Goal: Task Accomplishment & Management: Manage account settings

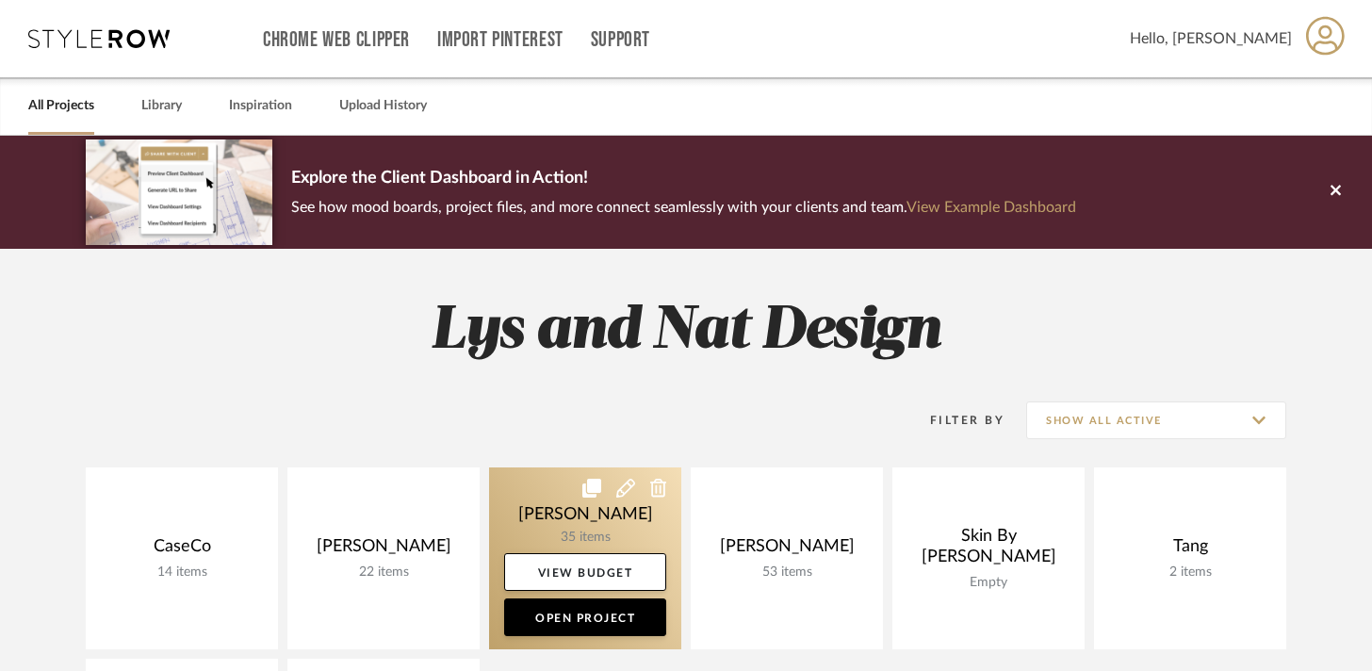
click at [516, 488] on link at bounding box center [585, 558] width 192 height 182
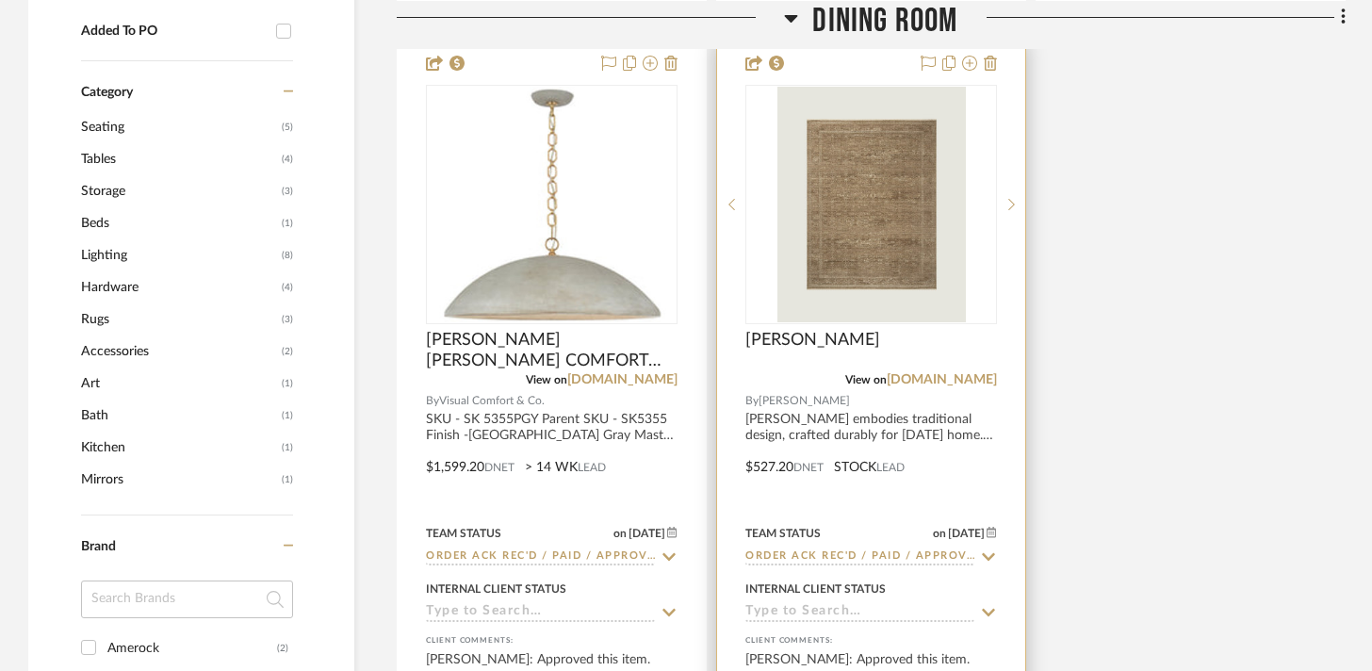
scroll to position [1319, 0]
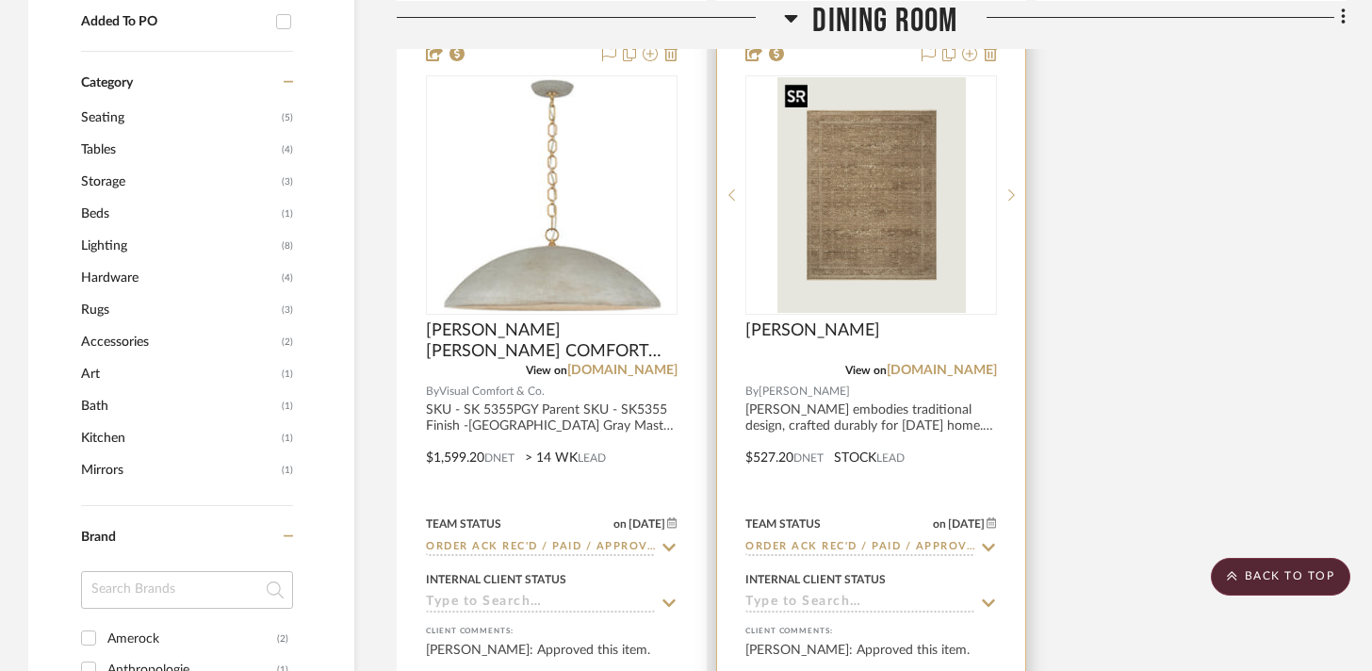
click at [883, 241] on img "0" at bounding box center [871, 195] width 188 height 236
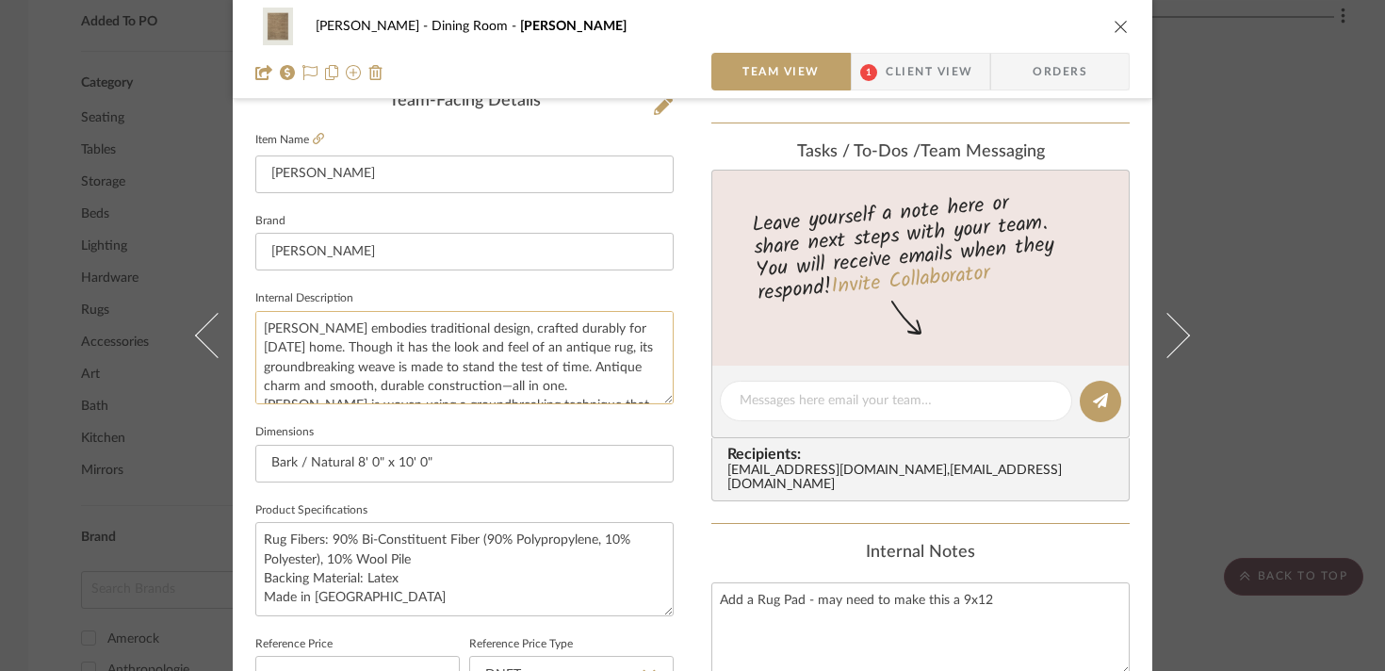
scroll to position [494, 0]
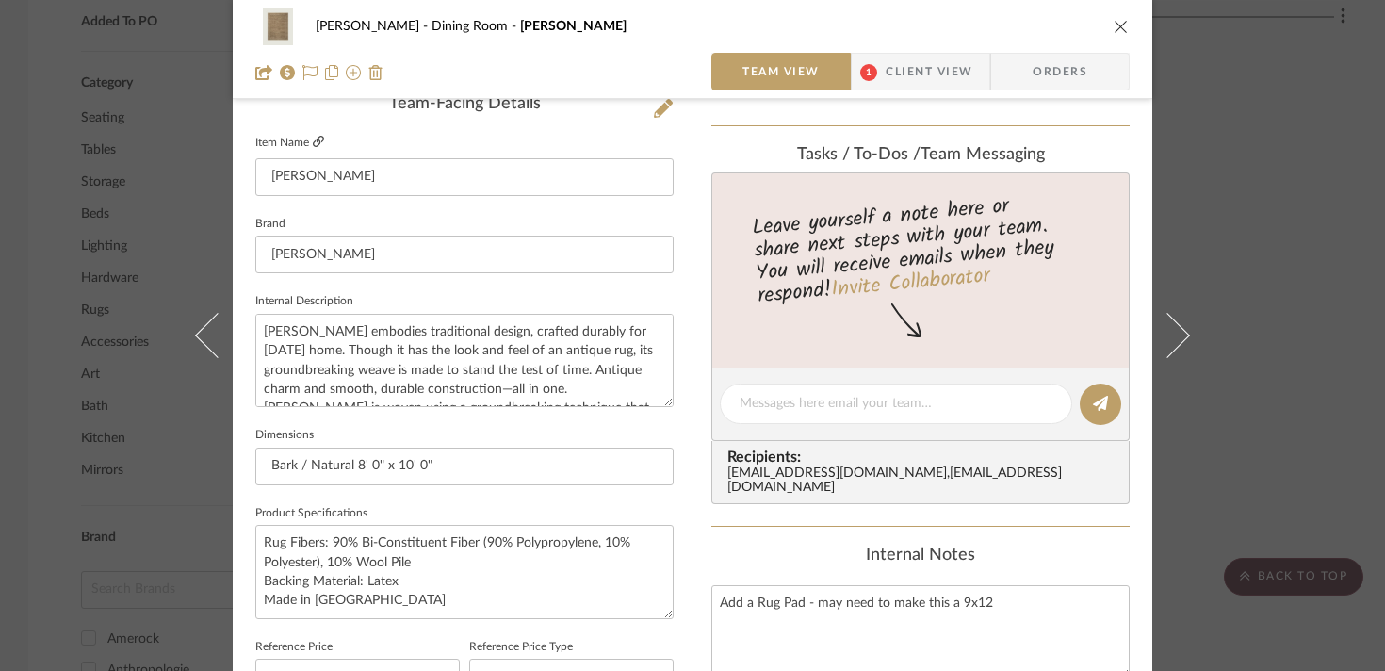
click at [313, 139] on icon at bounding box center [318, 141] width 11 height 11
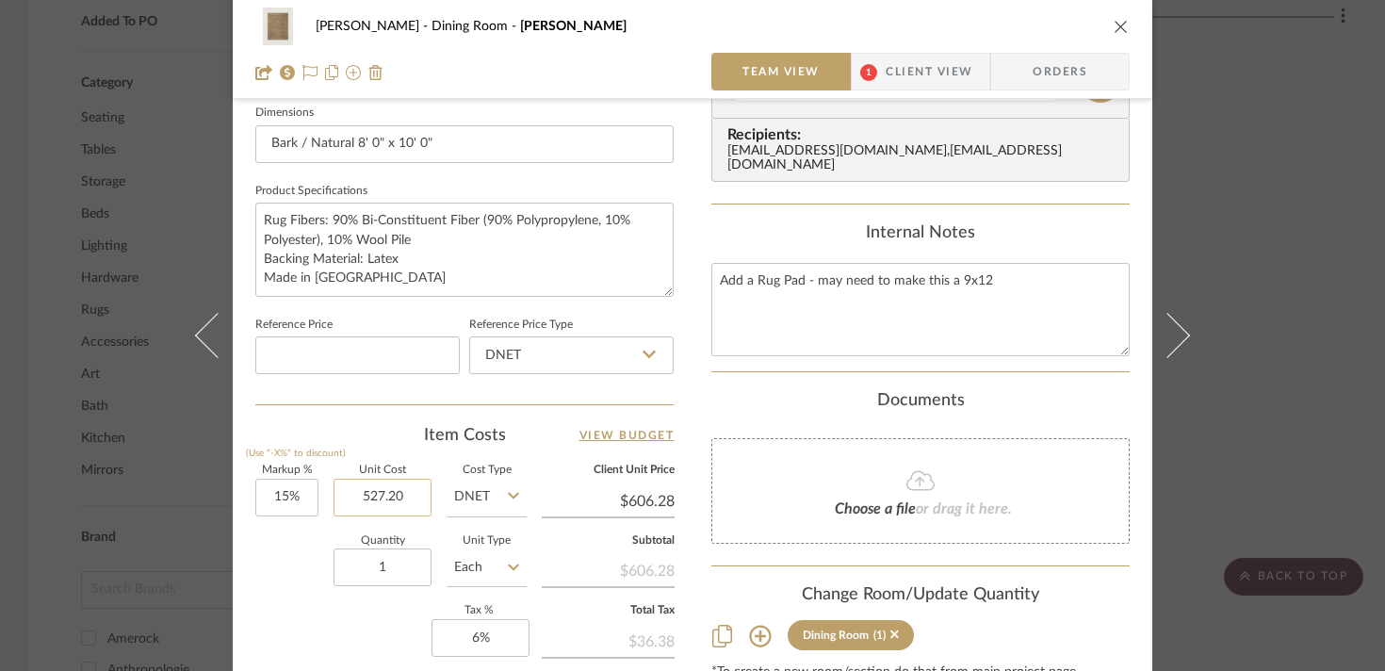
click at [369, 496] on input "527.20" at bounding box center [383, 498] width 98 height 38
type input "$678.00"
type input "$779.70"
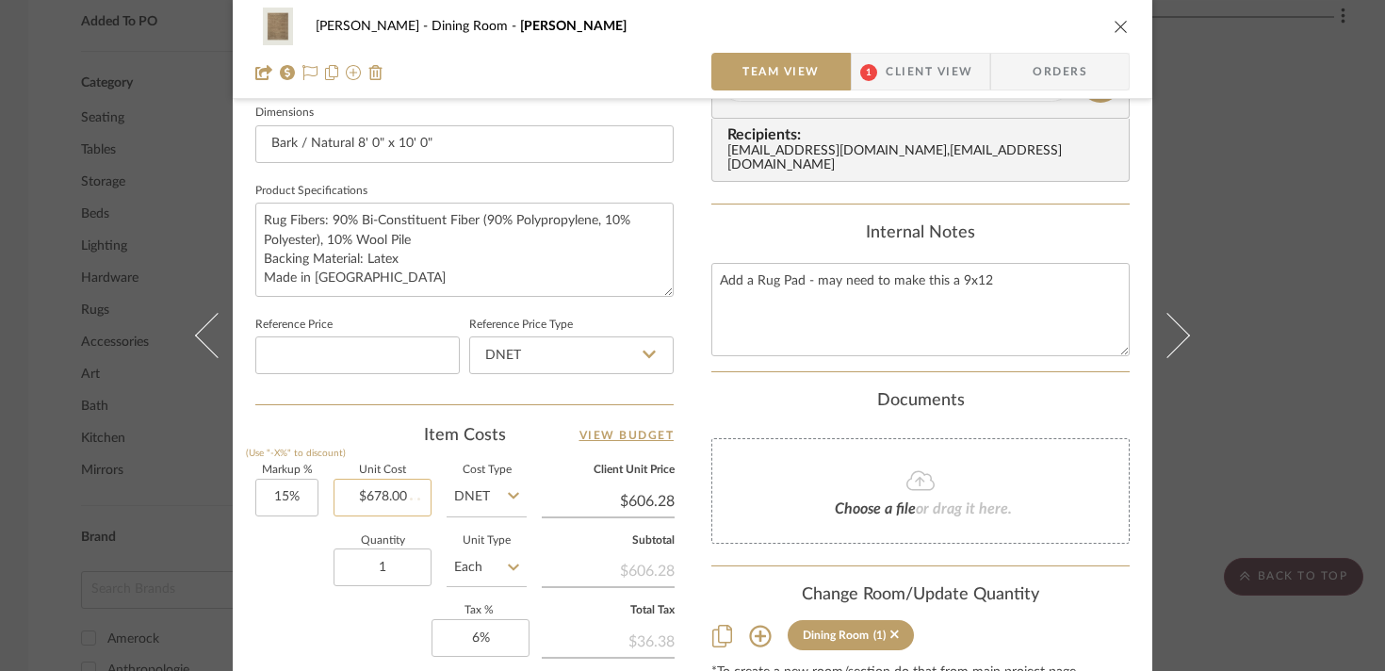
type input "$128.65"
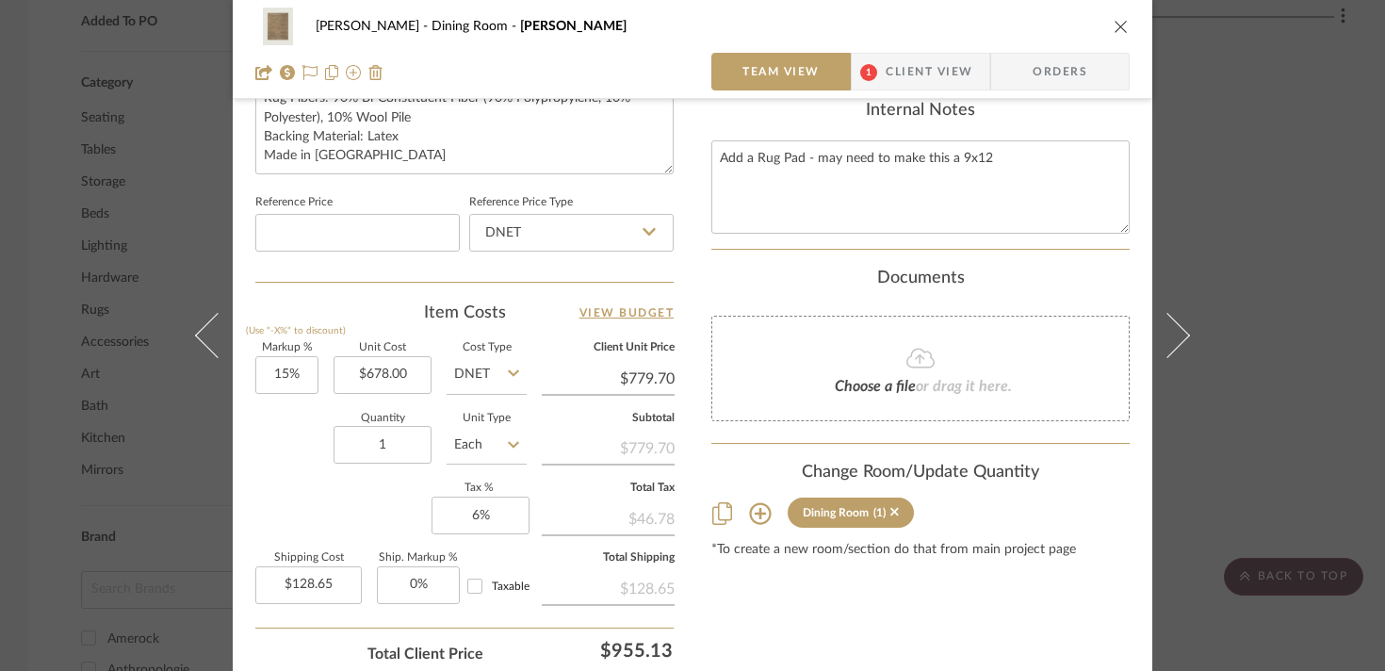
scroll to position [942, 0]
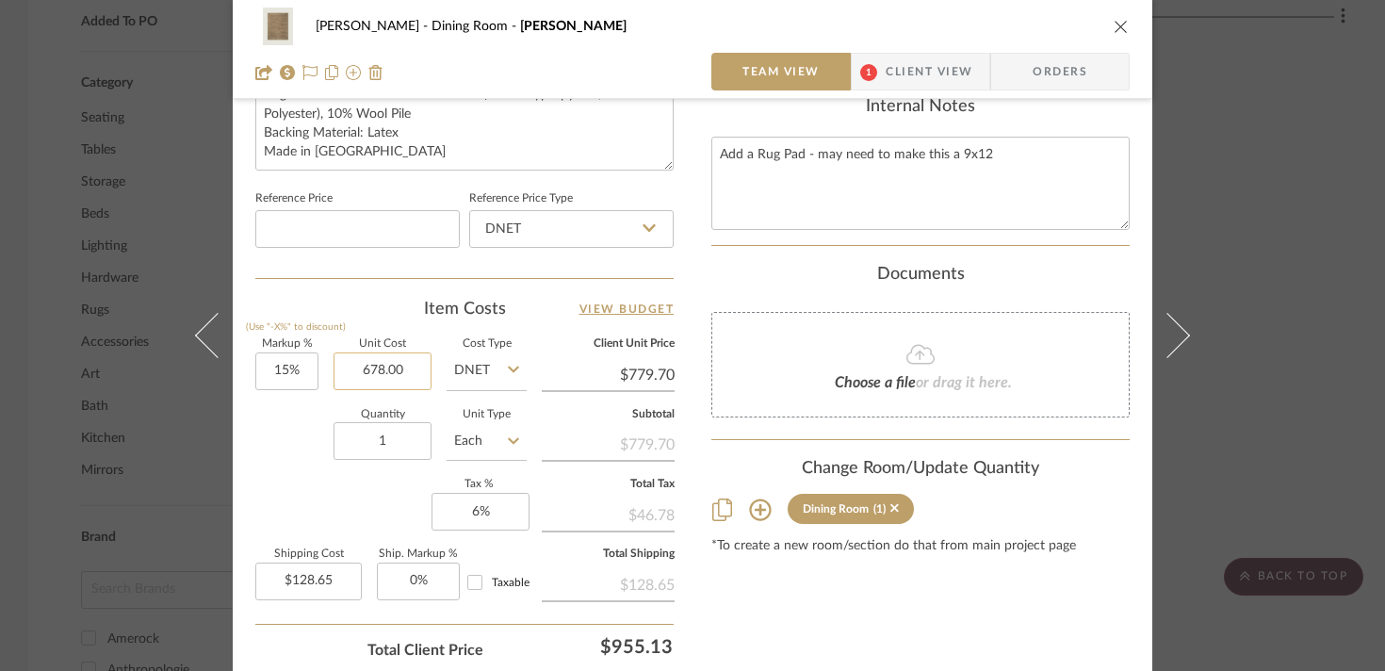
click at [374, 367] on input "678.00" at bounding box center [383, 371] width 98 height 38
type input "$527.20"
type input "$606.28"
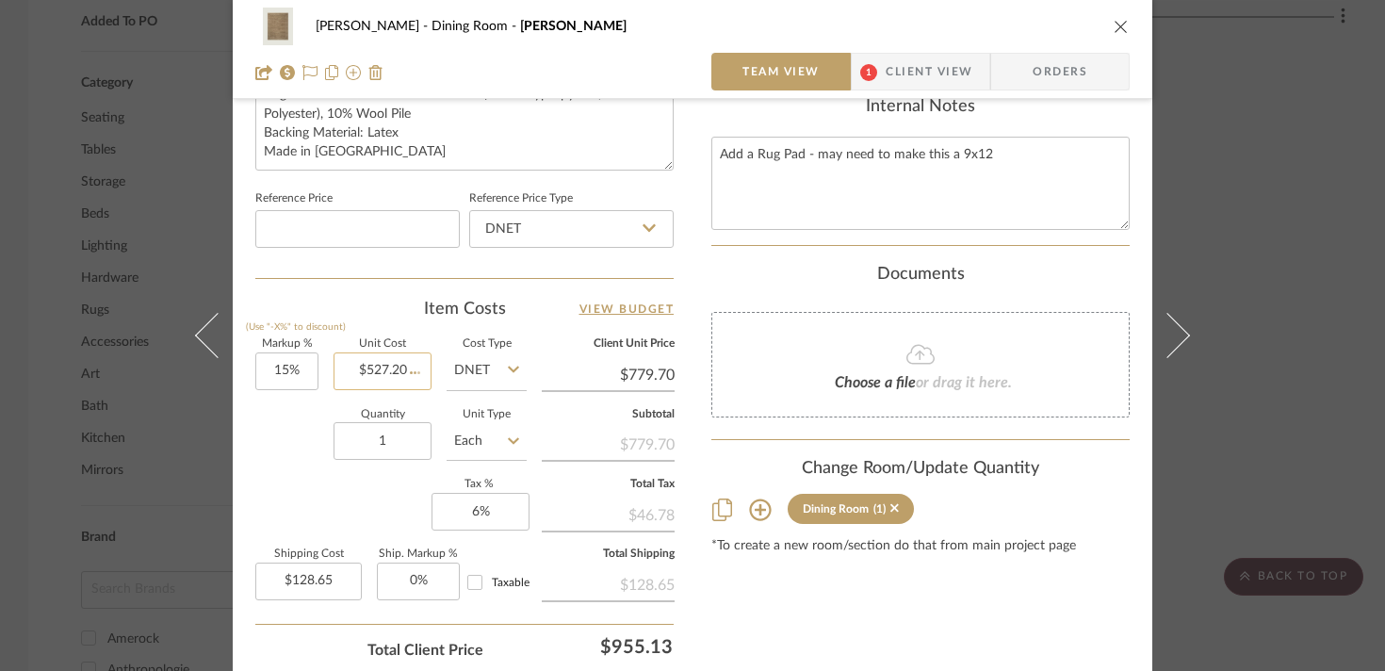
type input "$100.04"
click at [374, 368] on input "527.20" at bounding box center [383, 371] width 98 height 38
type input "$678.00"
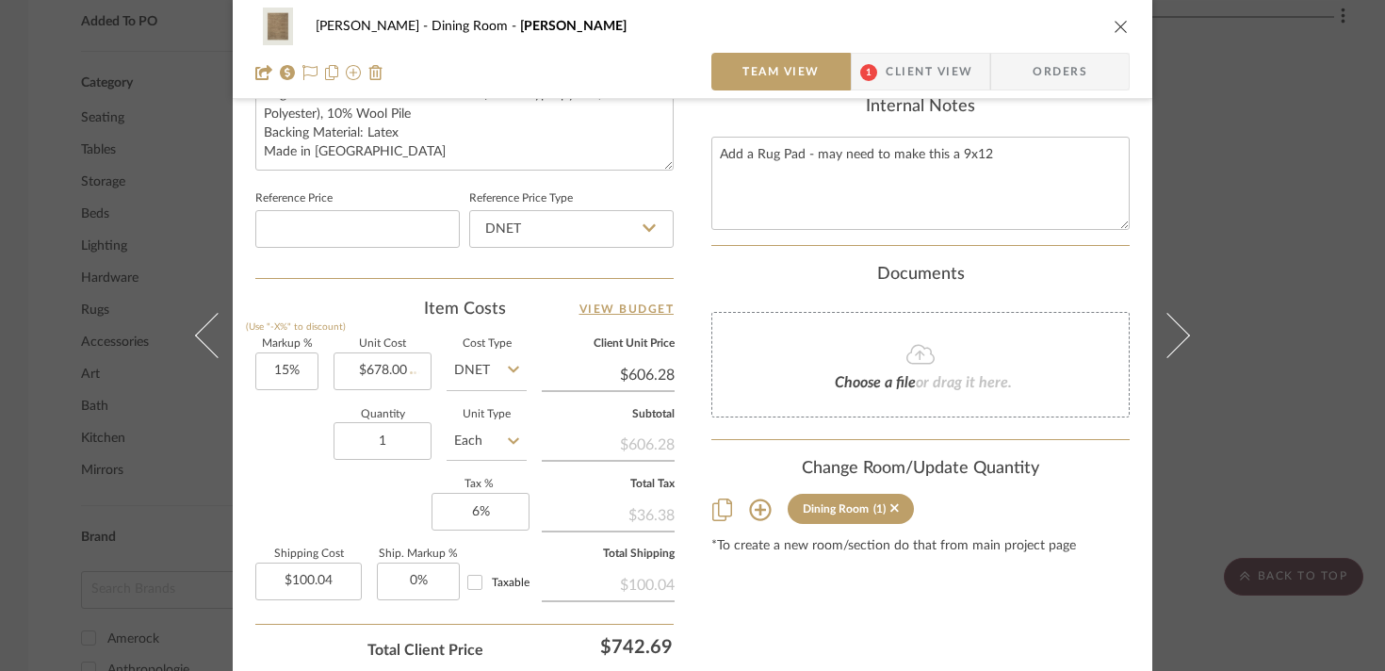
type input "$779.70"
type input "$128.65"
click at [366, 371] on input "678.00" at bounding box center [383, 371] width 98 height 38
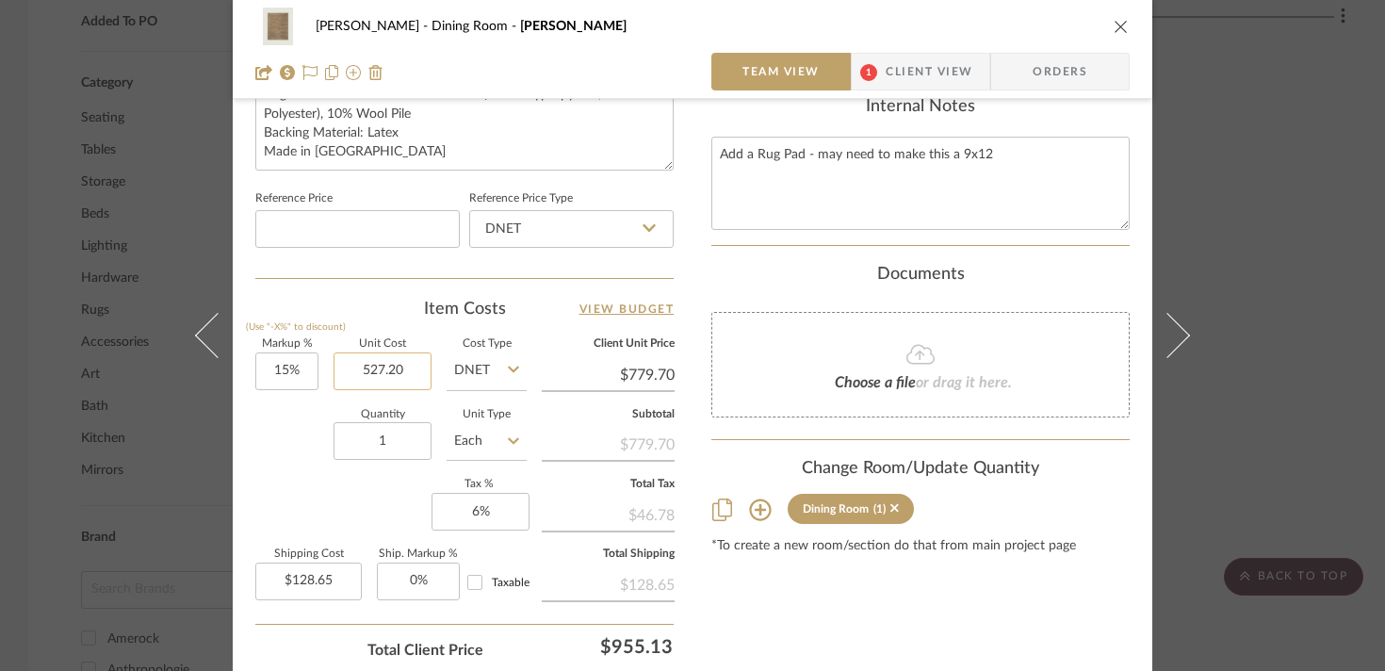
type input "$527.20"
type input "$606.28"
type input "$100.04"
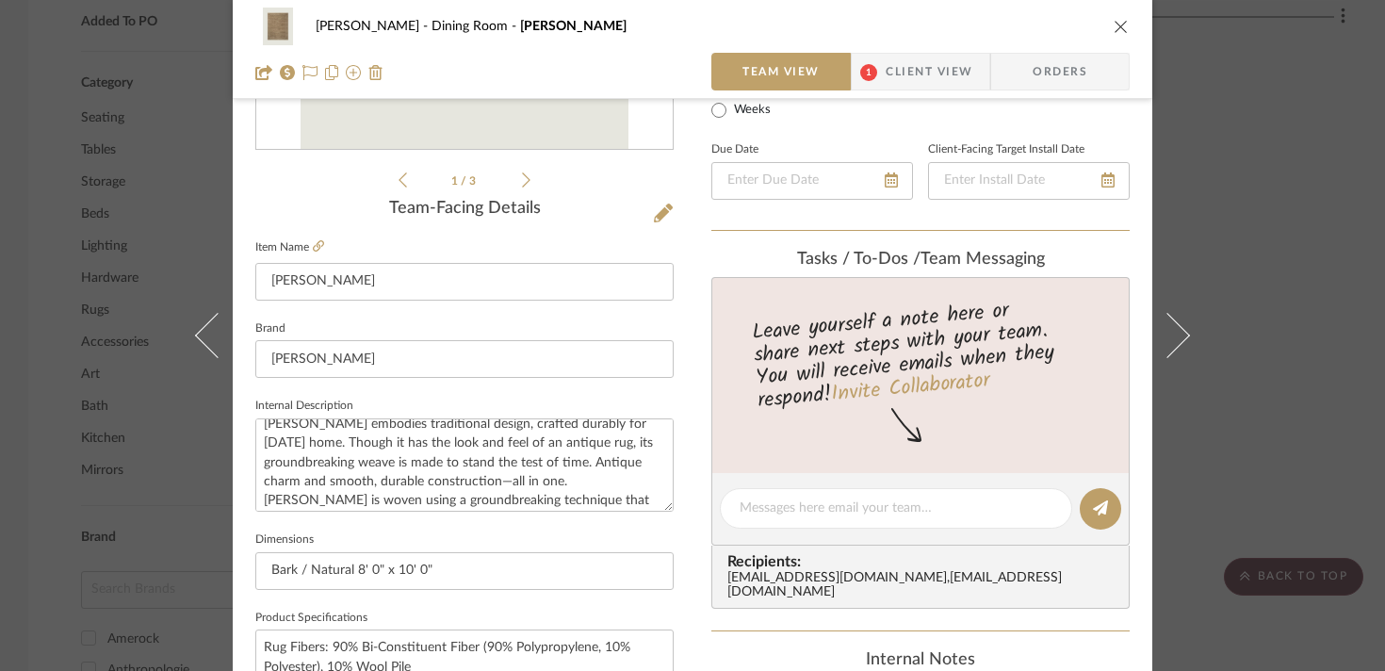
scroll to position [326, 0]
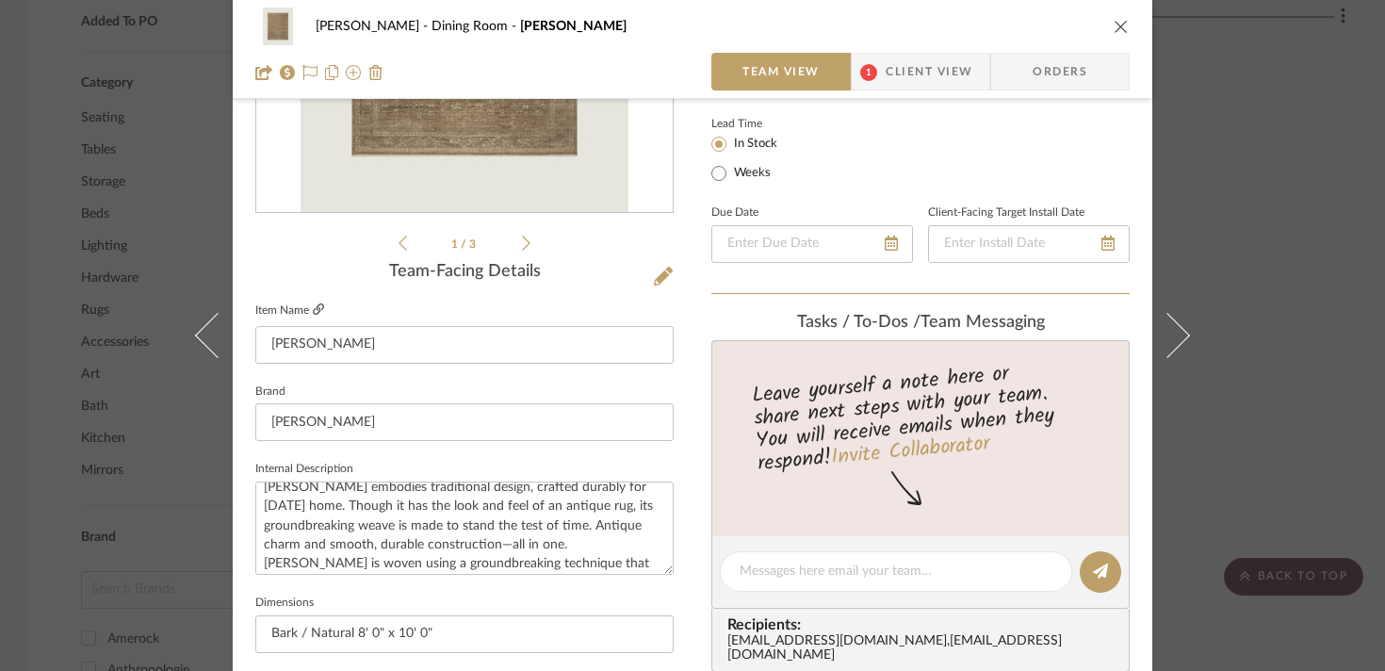
click at [313, 309] on icon at bounding box center [318, 308] width 11 height 11
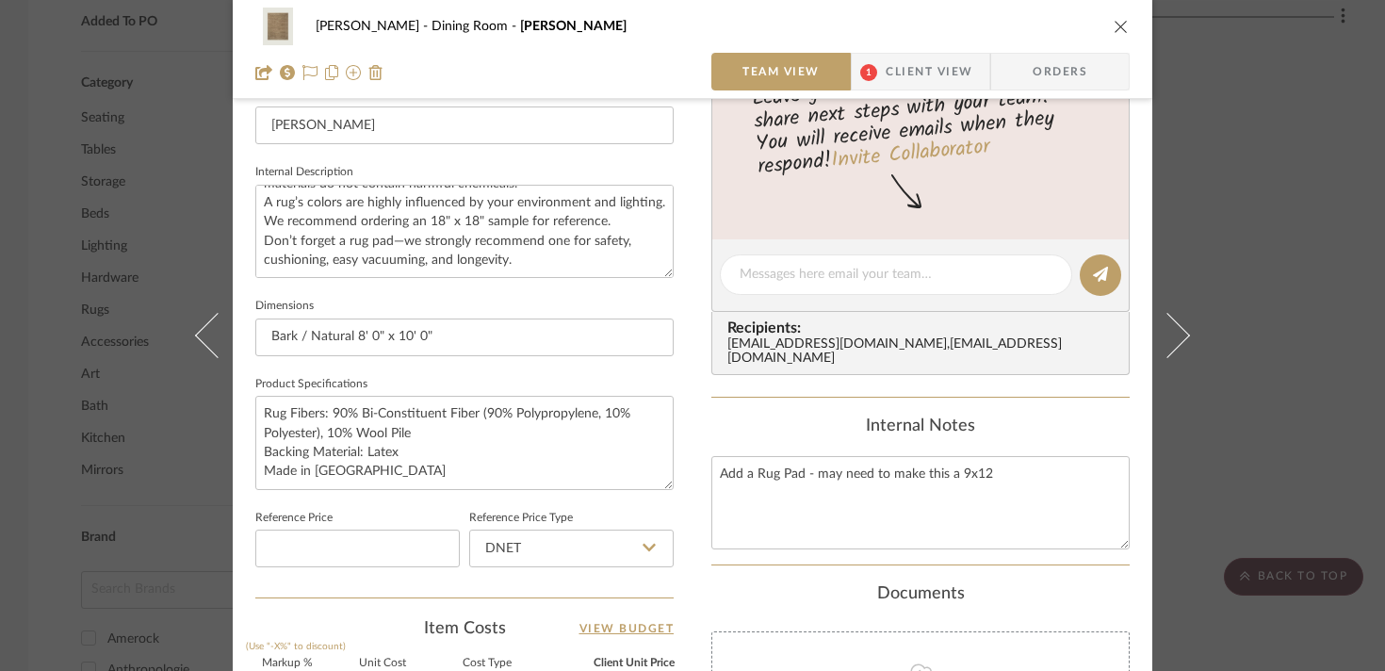
scroll to position [727, 0]
